Goal: Information Seeking & Learning: Learn about a topic

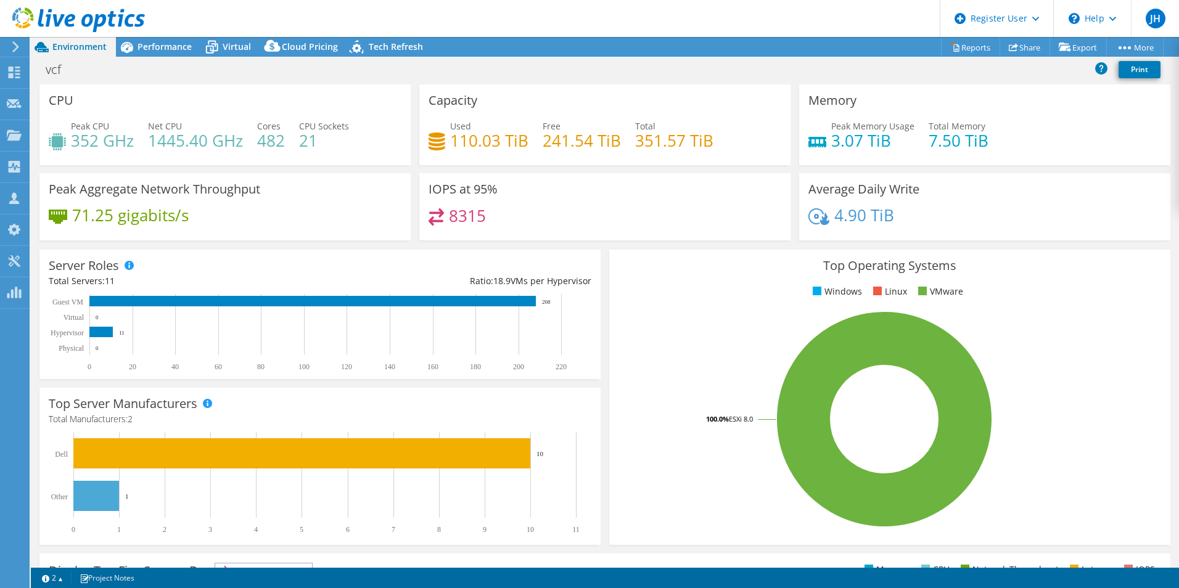
select select "EULondon"
select select "GBP"
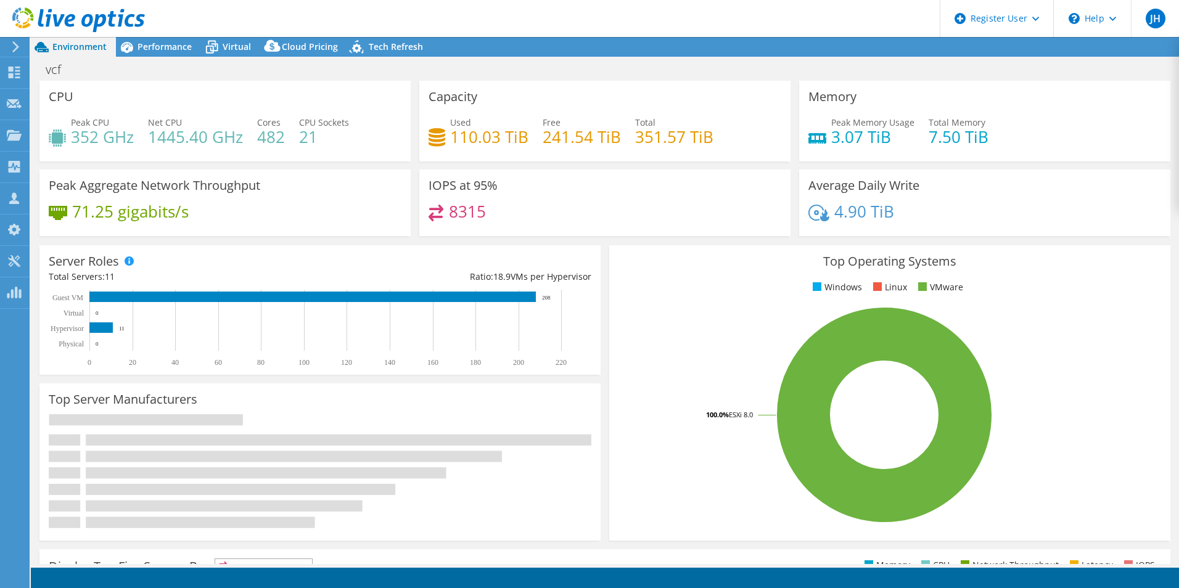
select select "EULondon"
select select "GBP"
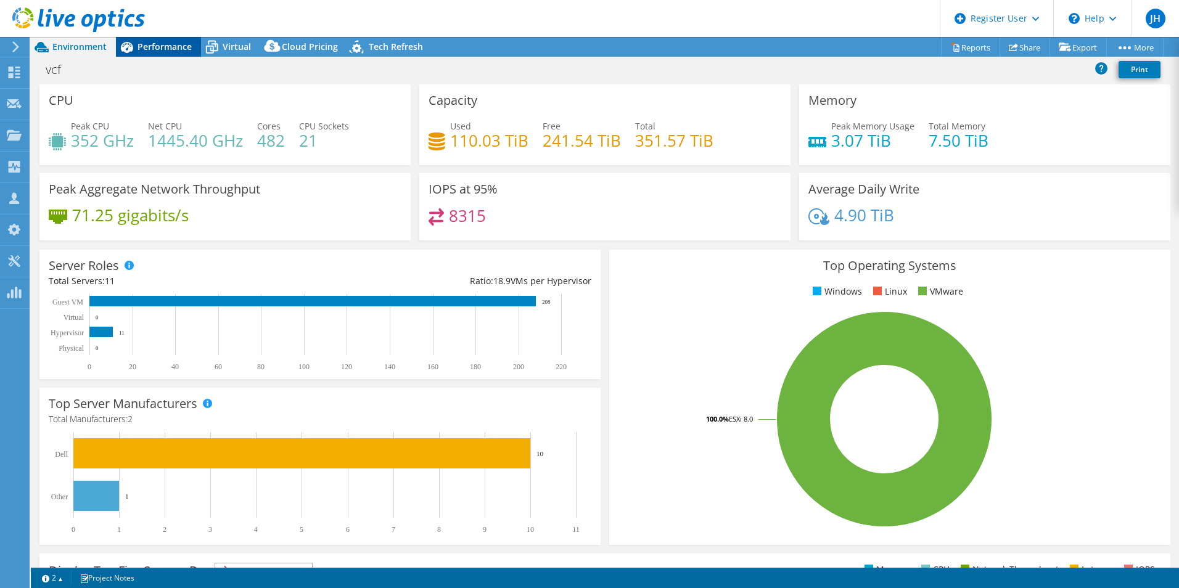
click at [169, 49] on span "Performance" at bounding box center [165, 47] width 54 height 12
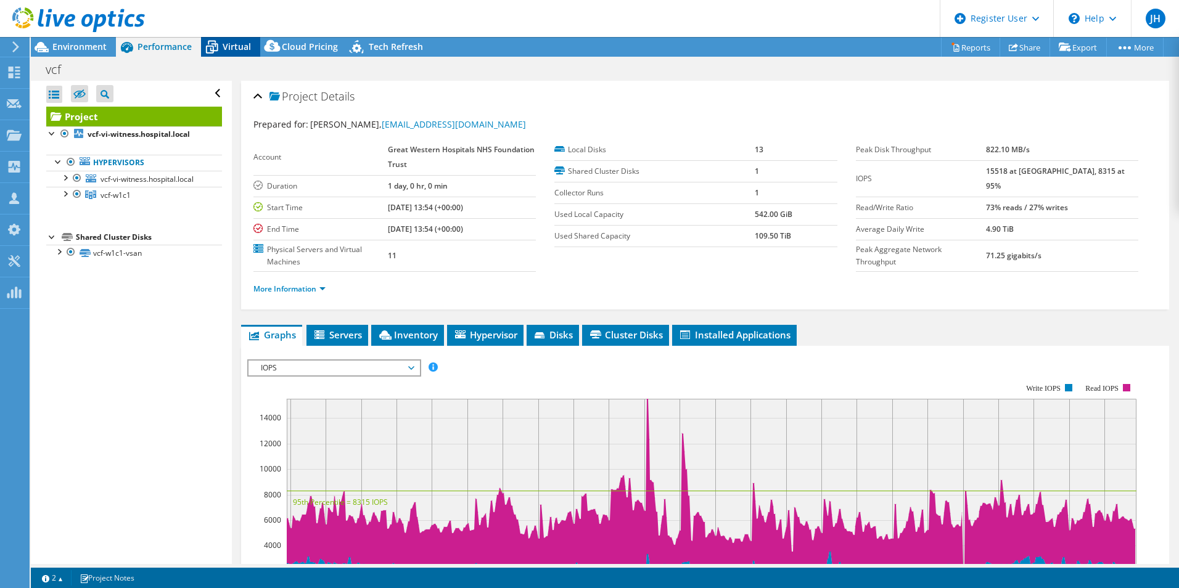
click at [225, 47] on span "Virtual" at bounding box center [237, 47] width 28 height 12
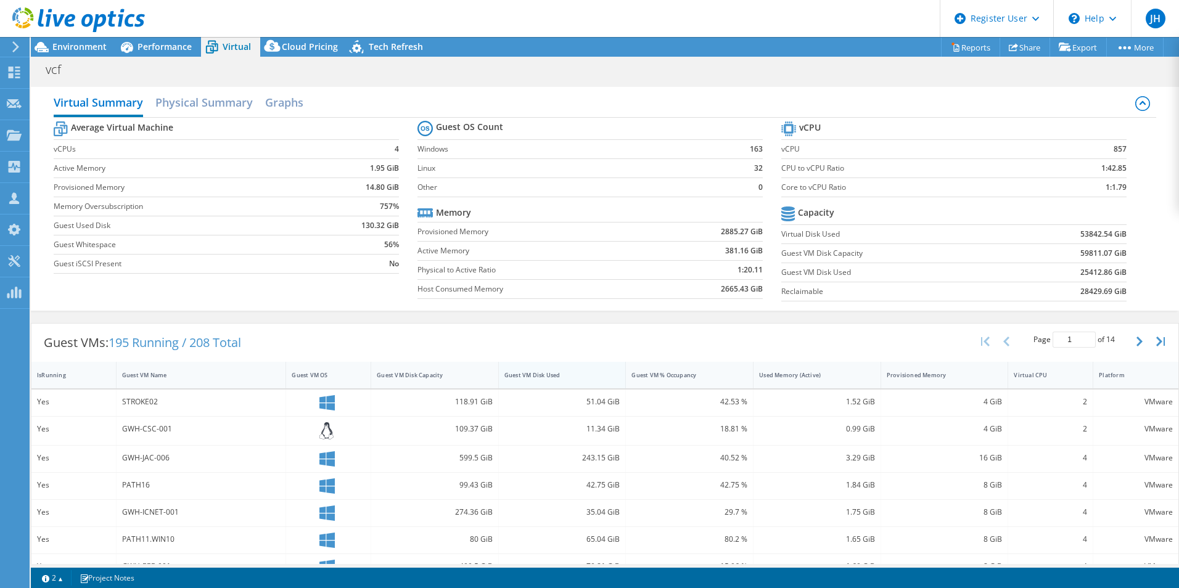
click at [559, 375] on div "Guest VM Disk Used" at bounding box center [555, 375] width 101 height 8
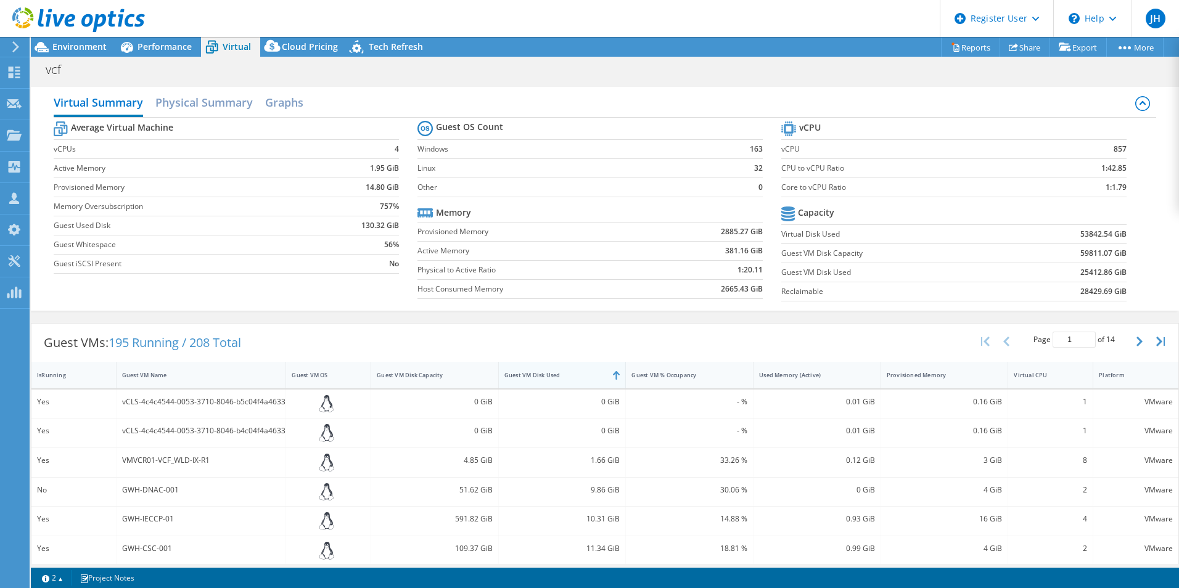
click at [559, 377] on div "Guest VM Disk Used" at bounding box center [555, 375] width 101 height 8
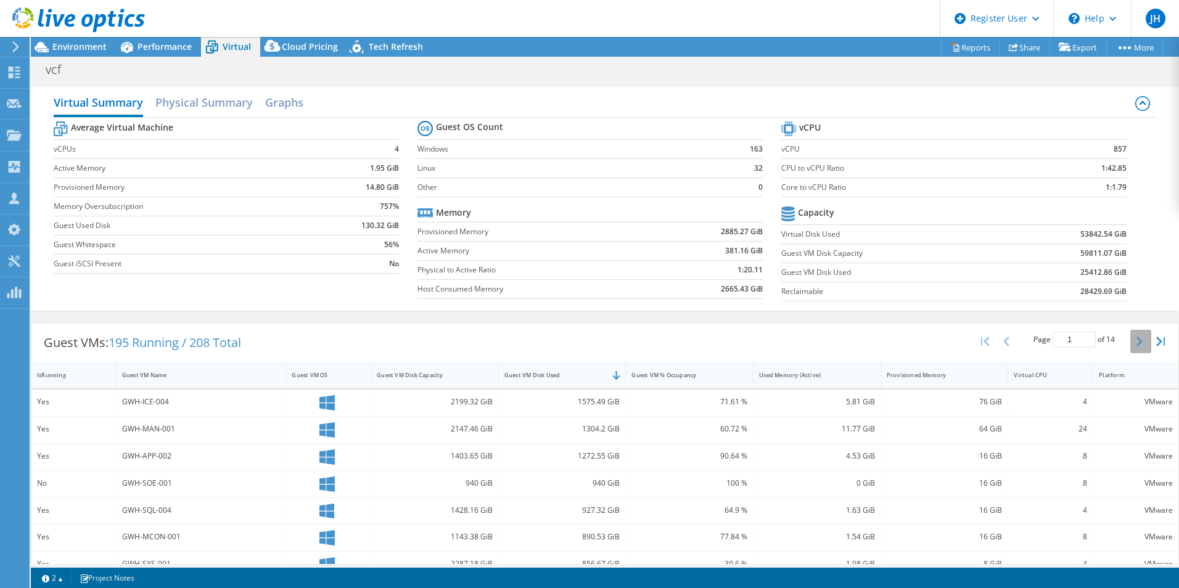
click at [1137, 339] on icon "button" at bounding box center [1140, 342] width 6 height 10
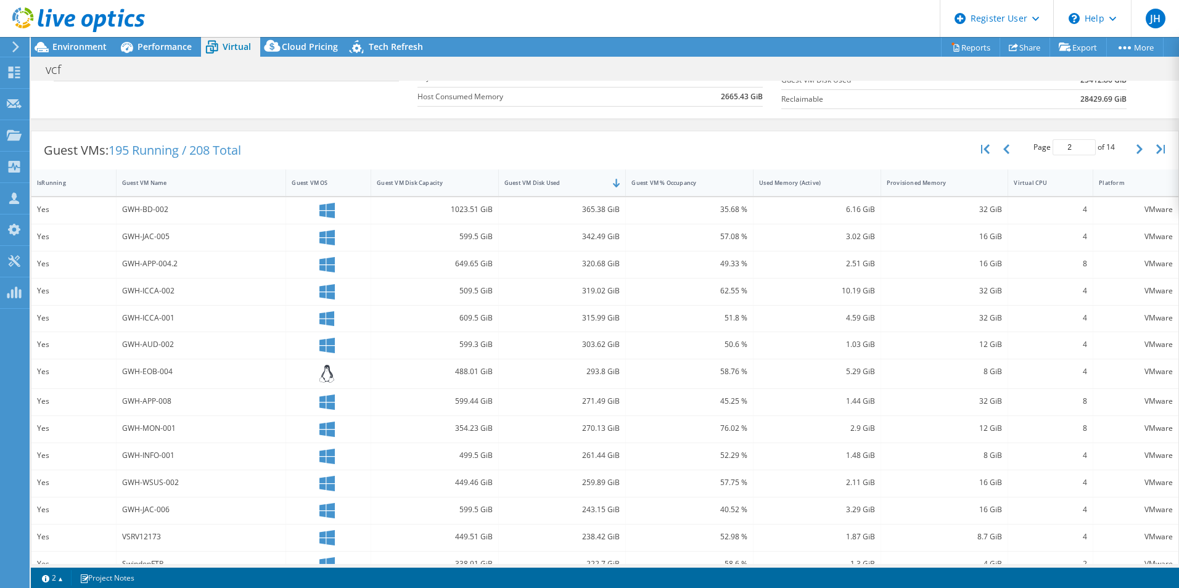
scroll to position [241, 0]
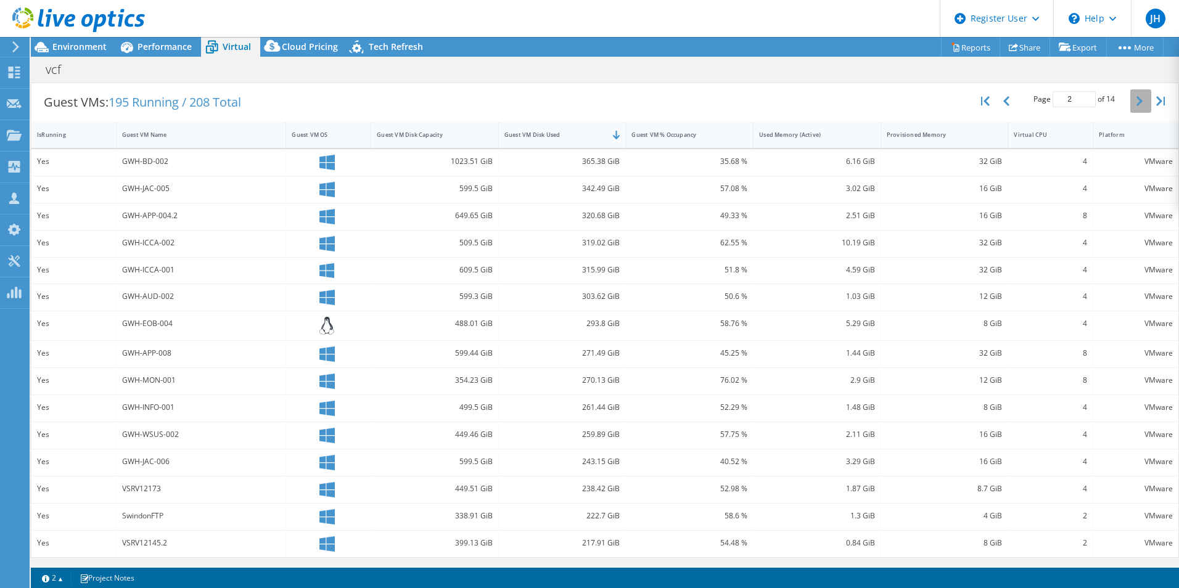
click at [1137, 103] on icon "button" at bounding box center [1140, 101] width 6 height 10
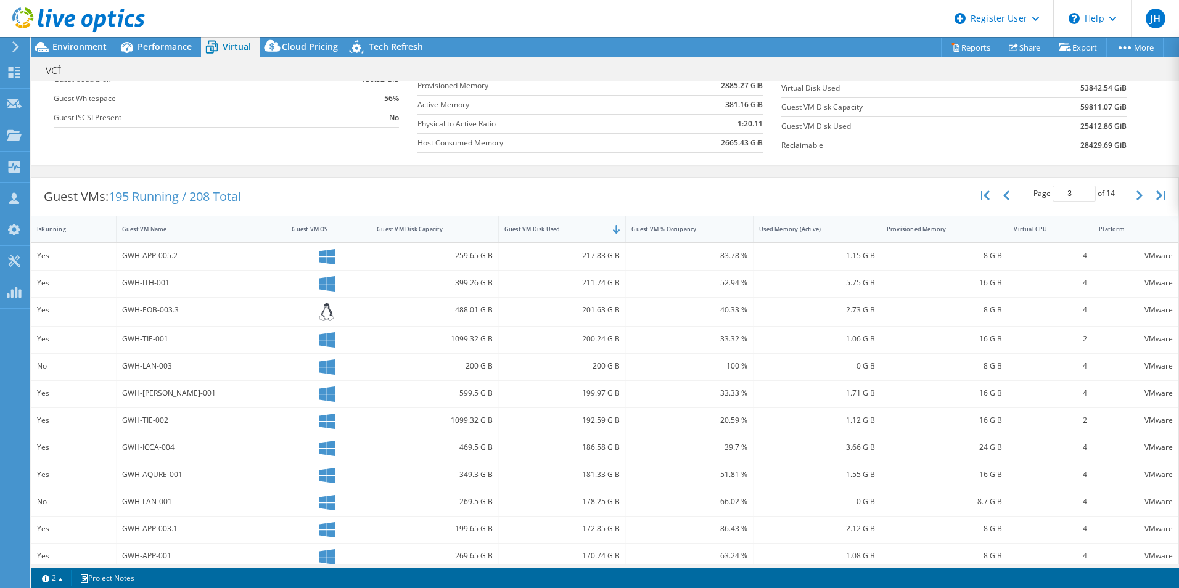
scroll to position [185, 0]
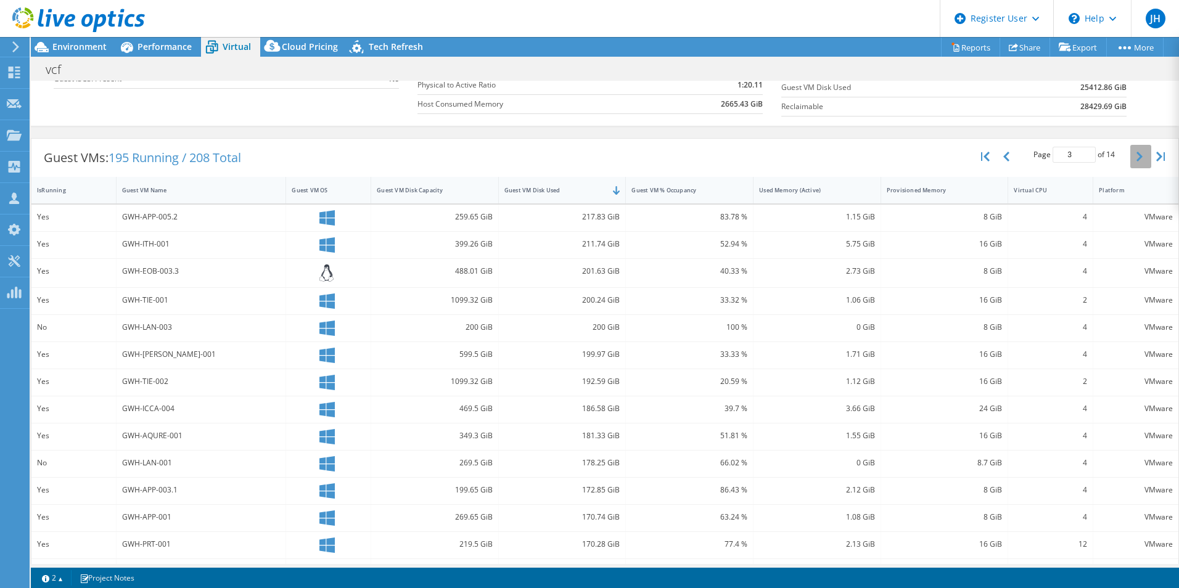
click at [1134, 154] on button "button" at bounding box center [1141, 156] width 21 height 23
type input "4"
drag, startPoint x: 577, startPoint y: 299, endPoint x: 664, endPoint y: 297, distance: 87.6
click at [664, 297] on div "Yes GWH-RAD-001 349.46 GiB 143.45 GiB 40.99 % 0.76 GiB 16 GiB 4 VMware" at bounding box center [604, 299] width 1147 height 27
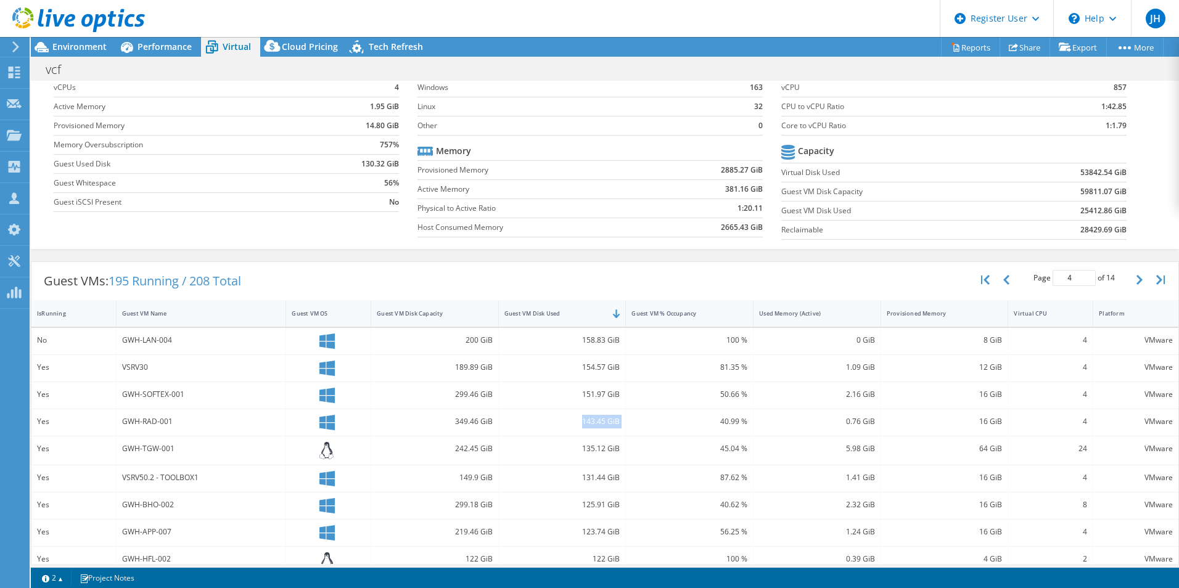
scroll to position [0, 0]
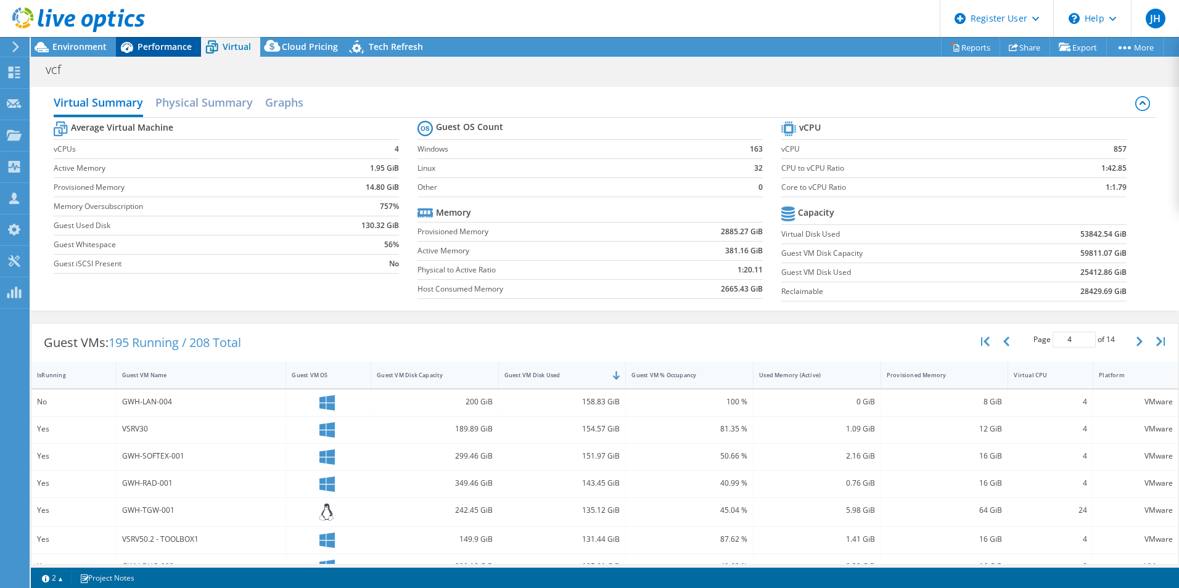
click at [175, 49] on span "Performance" at bounding box center [165, 47] width 54 height 12
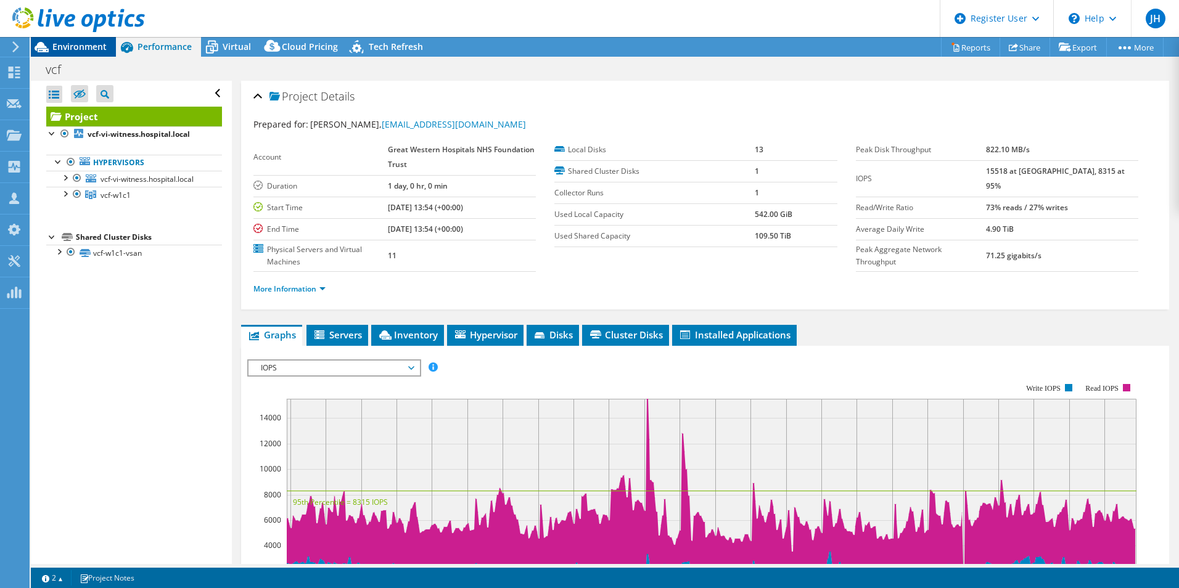
drag, startPoint x: 177, startPoint y: 51, endPoint x: 77, endPoint y: 51, distance: 99.9
click at [77, 51] on span "Environment" at bounding box center [79, 47] width 54 height 12
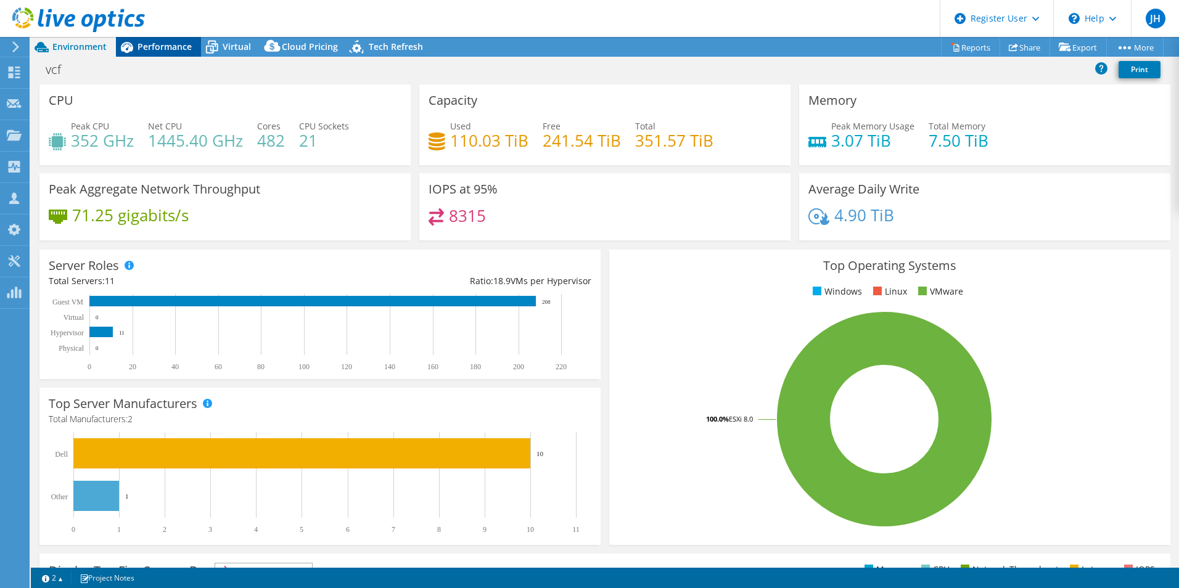
click at [134, 43] on icon at bounding box center [127, 47] width 22 height 22
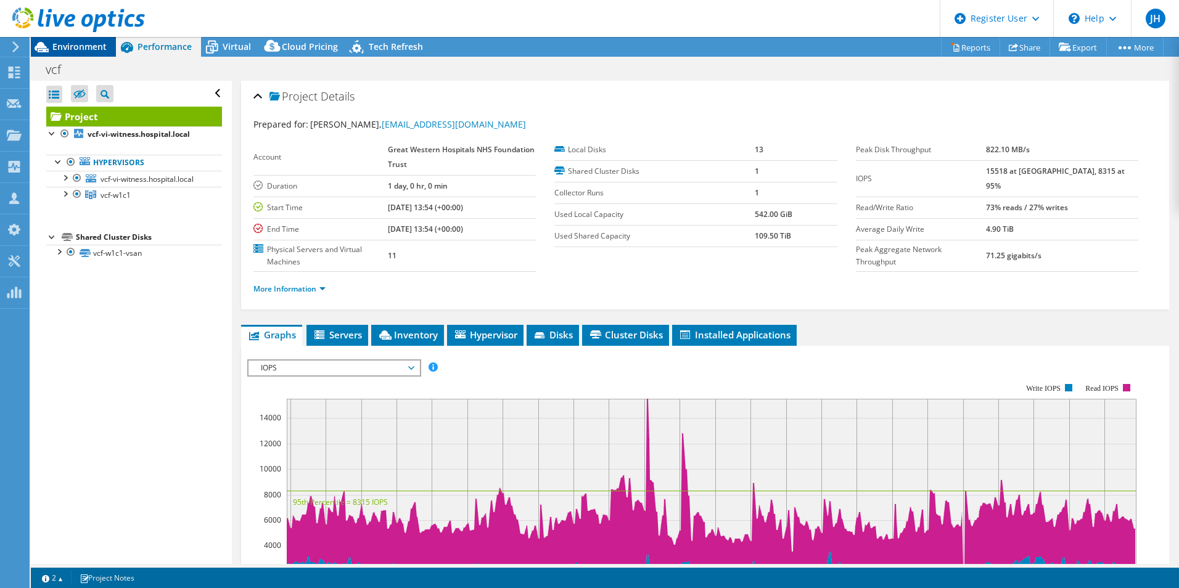
click at [74, 44] on span "Environment" at bounding box center [79, 47] width 54 height 12
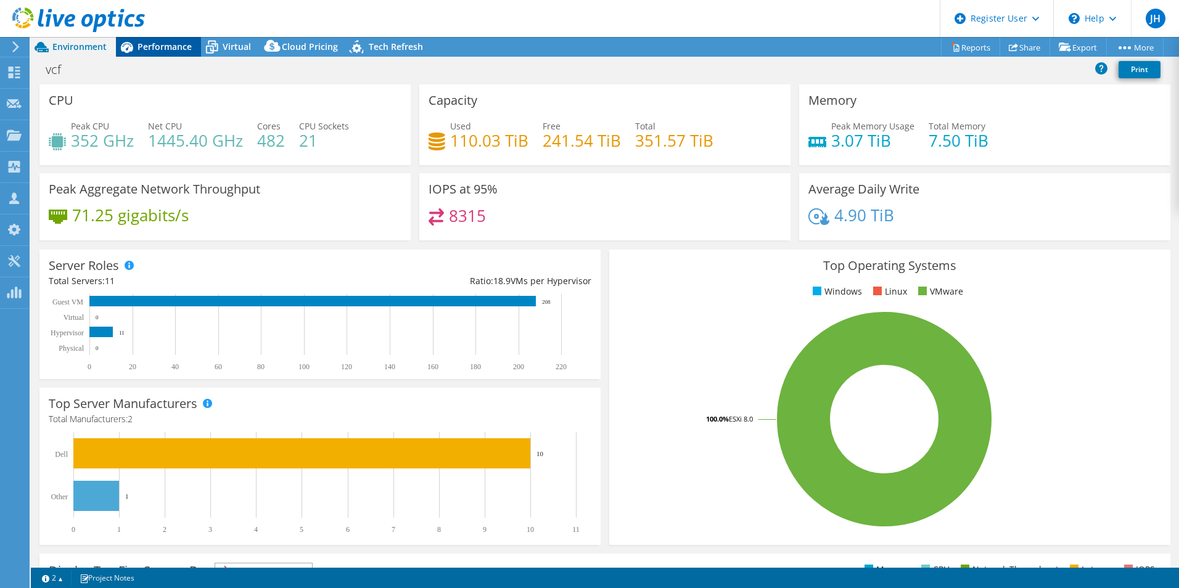
click at [166, 45] on span "Performance" at bounding box center [165, 47] width 54 height 12
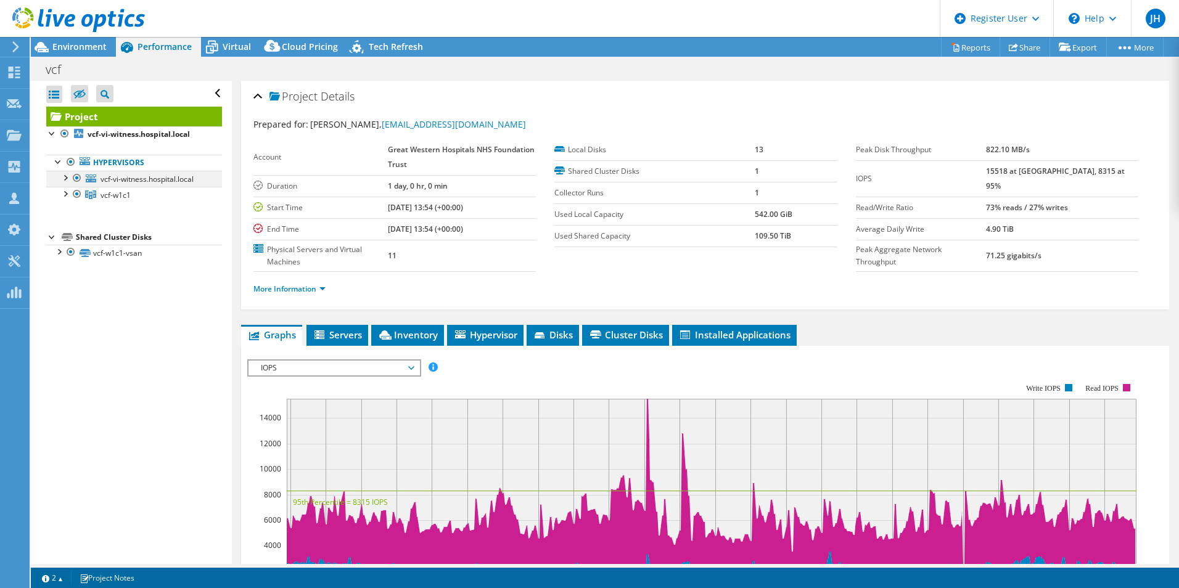
click at [67, 175] on div at bounding box center [65, 177] width 12 height 12
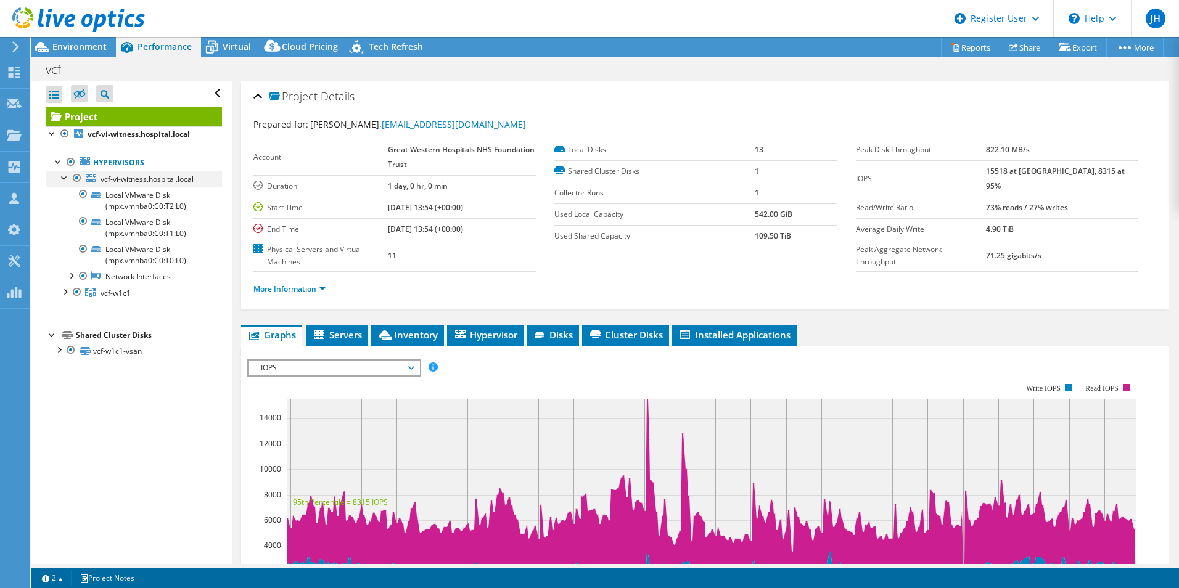
click at [77, 176] on div at bounding box center [77, 178] width 12 height 15
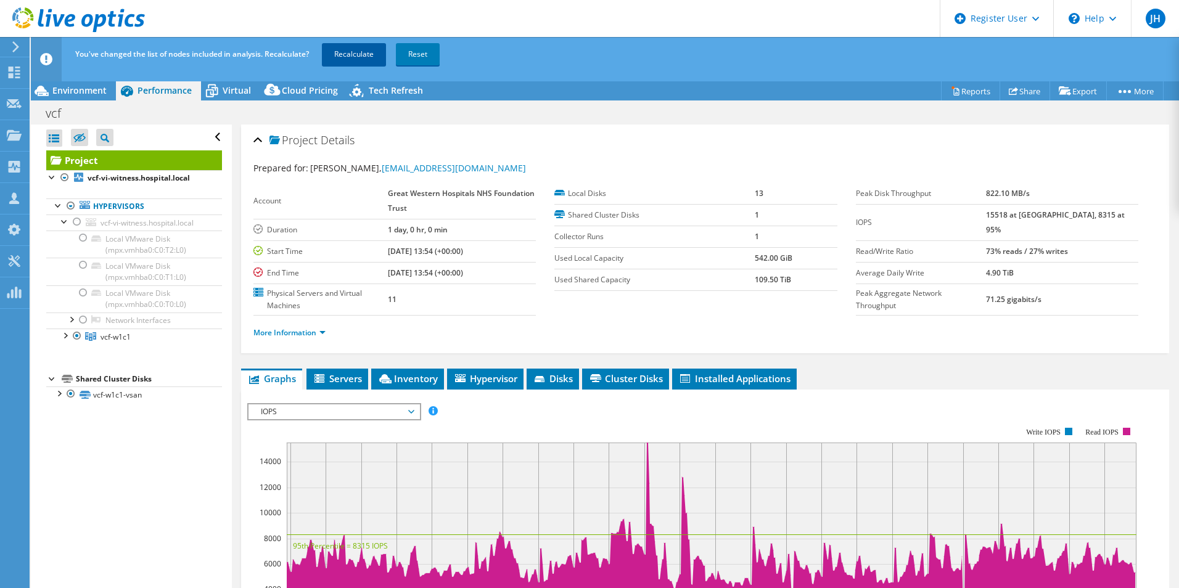
click at [352, 47] on link "Recalculate" at bounding box center [354, 54] width 64 height 22
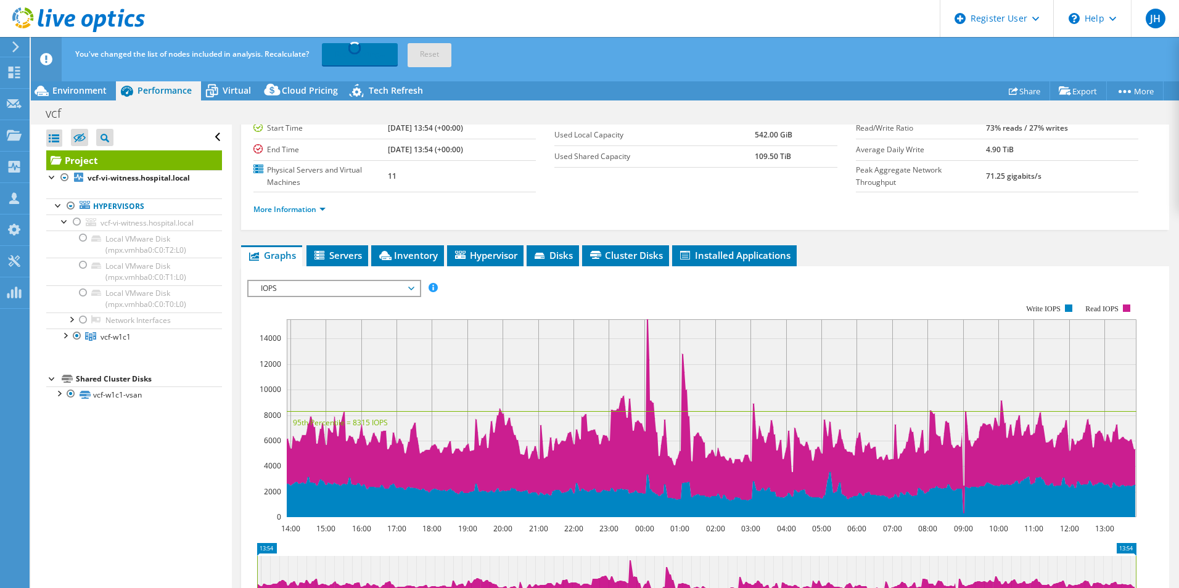
scroll to position [185, 0]
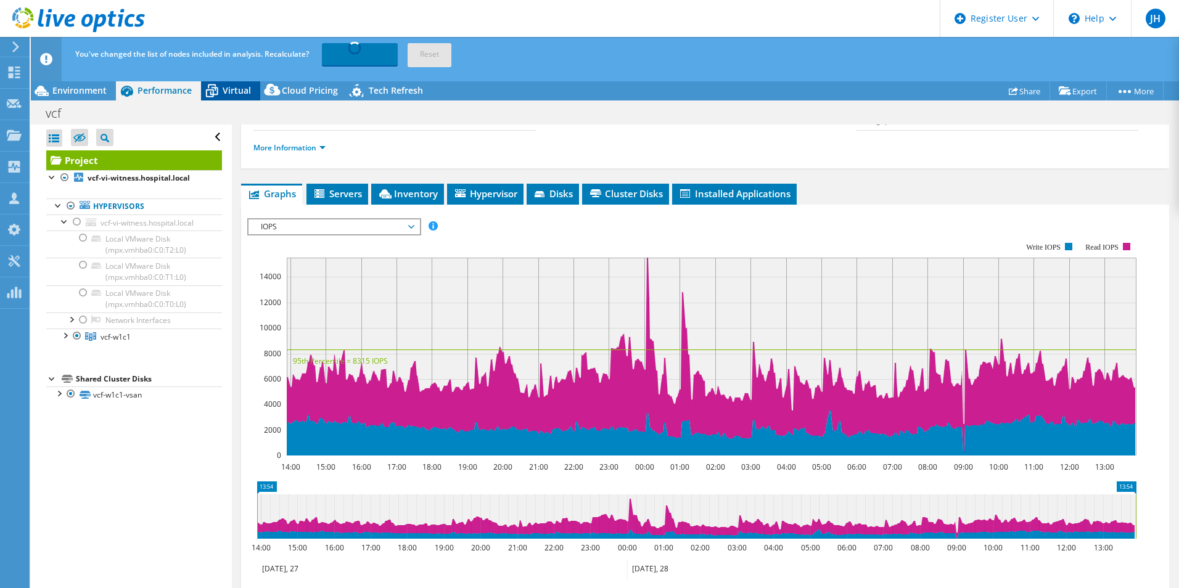
click at [223, 88] on span "Virtual" at bounding box center [237, 91] width 28 height 12
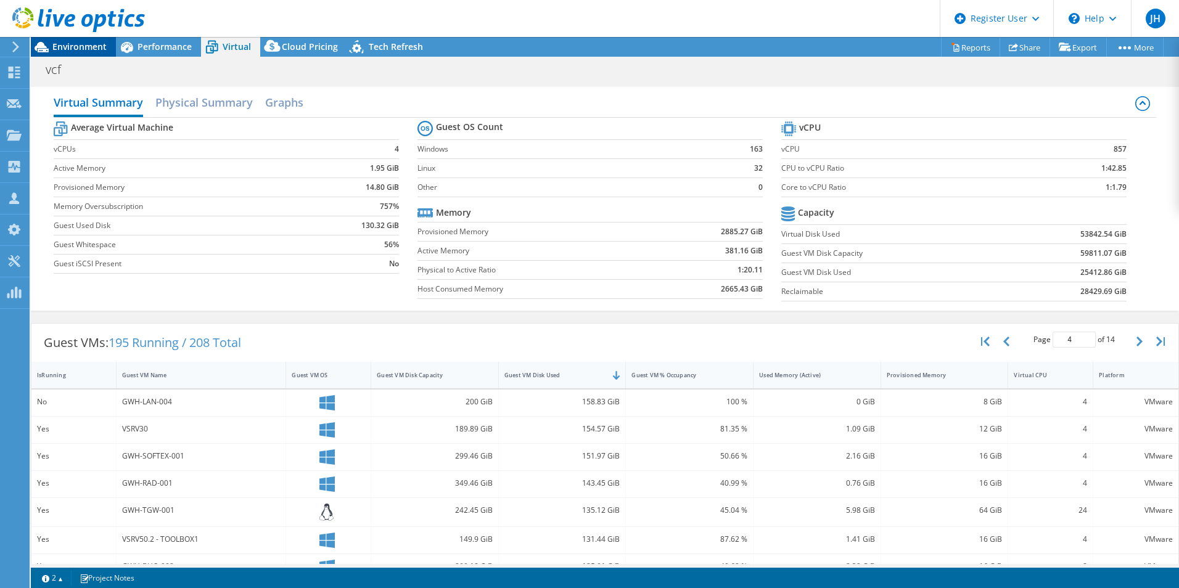
click at [81, 51] on span "Environment" at bounding box center [79, 47] width 54 height 12
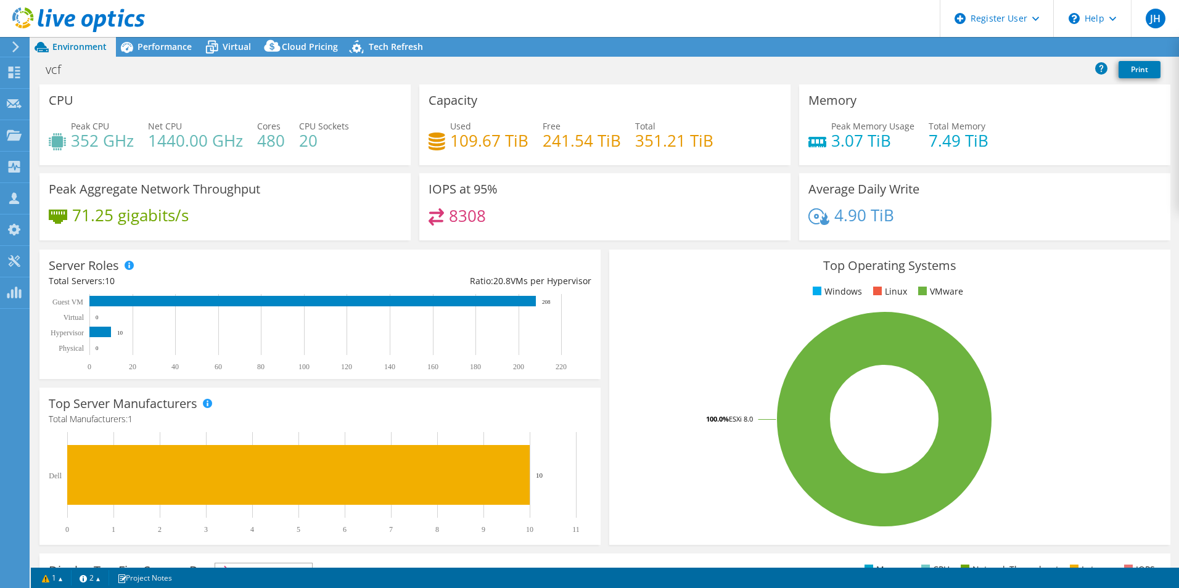
select select "EULondon"
select select "USD"
